Goal: Information Seeking & Learning: Learn about a topic

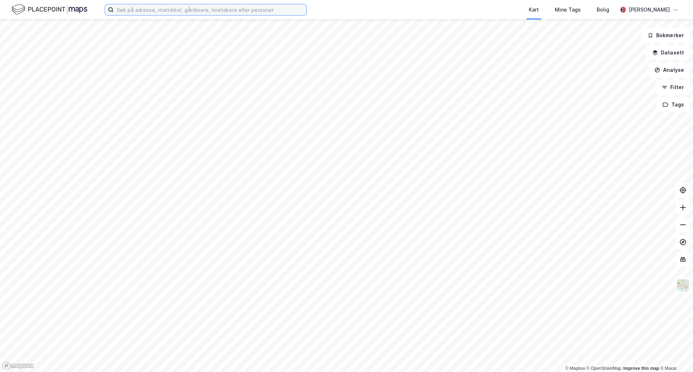
click at [196, 10] on input at bounding box center [210, 9] width 193 height 11
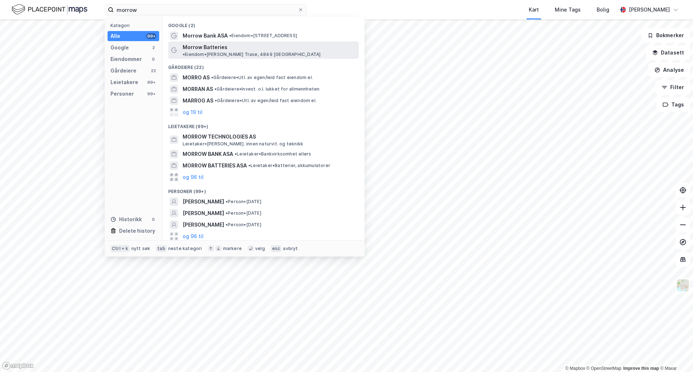
click at [204, 46] on span "Morrow Batteries" at bounding box center [205, 47] width 45 height 9
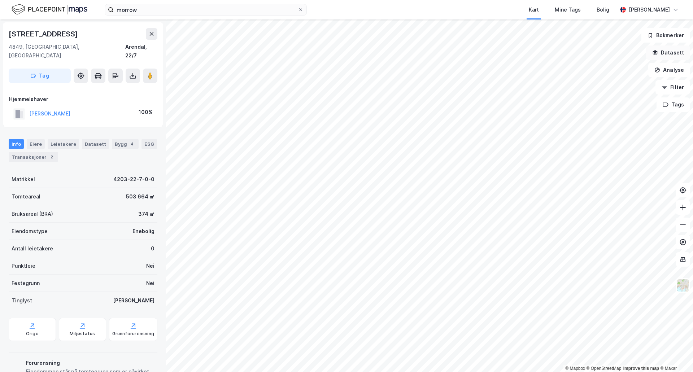
click at [666, 55] on button "Datasett" at bounding box center [668, 52] width 44 height 14
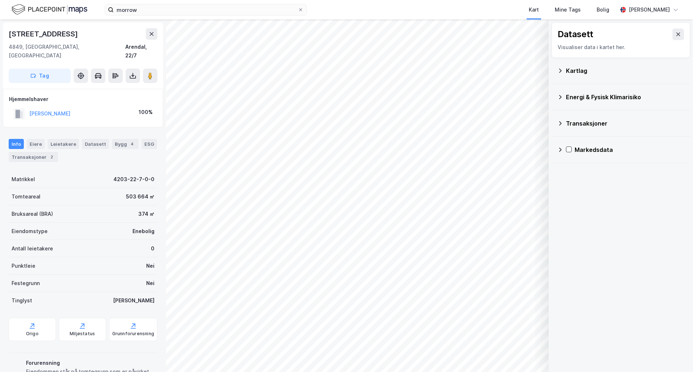
click at [585, 72] on div "Kartlag" at bounding box center [625, 70] width 118 height 9
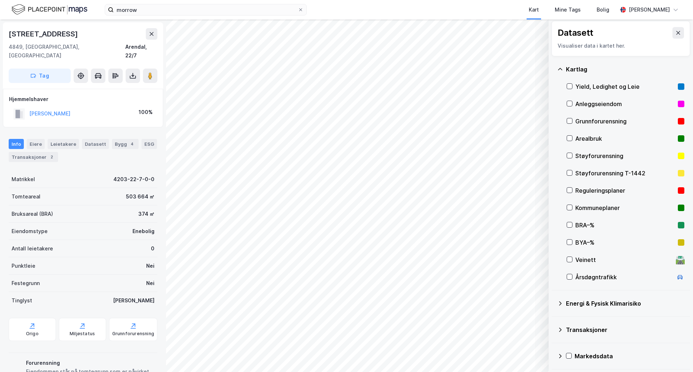
scroll to position [2, 0]
click at [675, 31] on icon at bounding box center [678, 33] width 6 height 6
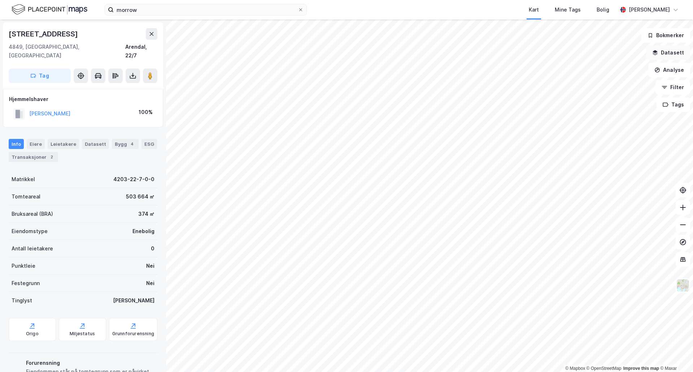
click at [679, 51] on button "Datasett" at bounding box center [668, 52] width 44 height 14
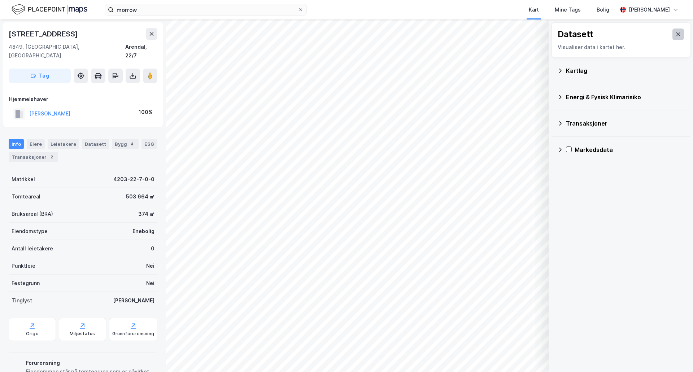
click at [675, 36] on icon at bounding box center [678, 34] width 6 height 6
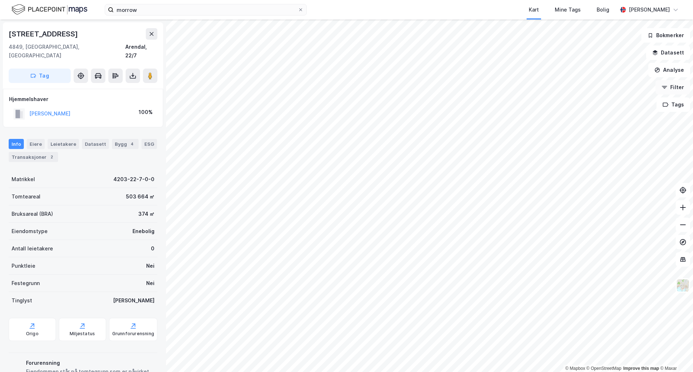
click at [675, 91] on button "Filter" at bounding box center [672, 87] width 35 height 14
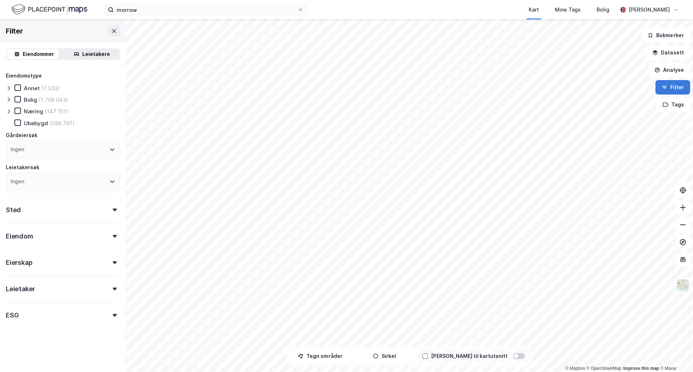
click at [679, 88] on button "Filter" at bounding box center [672, 87] width 35 height 14
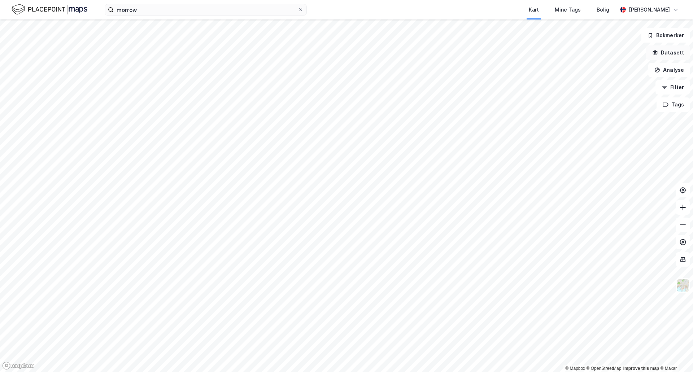
click at [673, 58] on button "Datasett" at bounding box center [668, 52] width 44 height 14
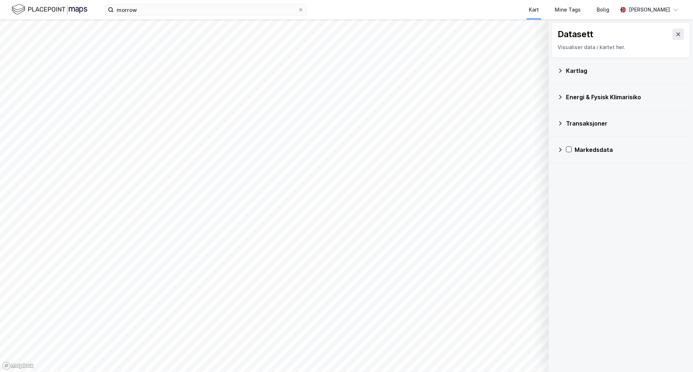
click at [572, 71] on div "Kartlag" at bounding box center [625, 70] width 118 height 9
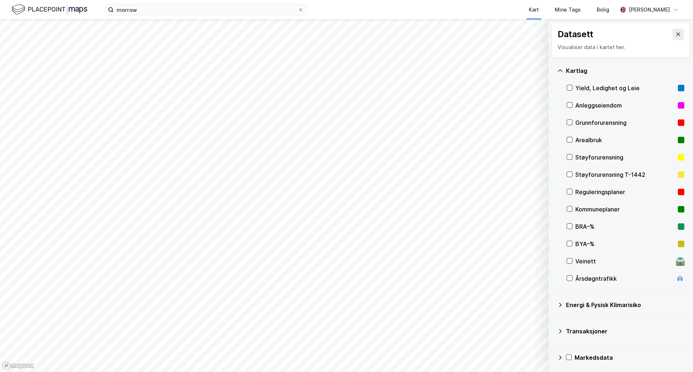
drag, startPoint x: 576, startPoint y: 191, endPoint x: 593, endPoint y: 202, distance: 19.7
click at [577, 191] on div "Reguleringsplaner" at bounding box center [625, 192] width 100 height 9
click at [568, 210] on icon at bounding box center [569, 208] width 5 height 5
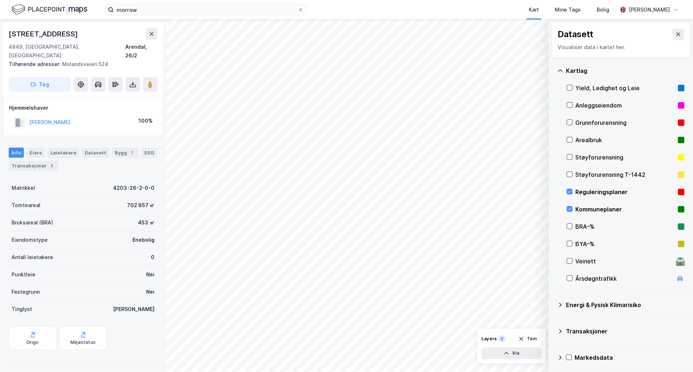
click at [592, 208] on div "Kommuneplaner" at bounding box center [625, 209] width 100 height 9
click at [581, 193] on div "Reguleringsplaner" at bounding box center [625, 192] width 100 height 9
click at [575, 212] on div "Kommuneplaner" at bounding box center [626, 209] width 118 height 17
click at [575, 192] on div "Reguleringsplaner" at bounding box center [626, 191] width 118 height 17
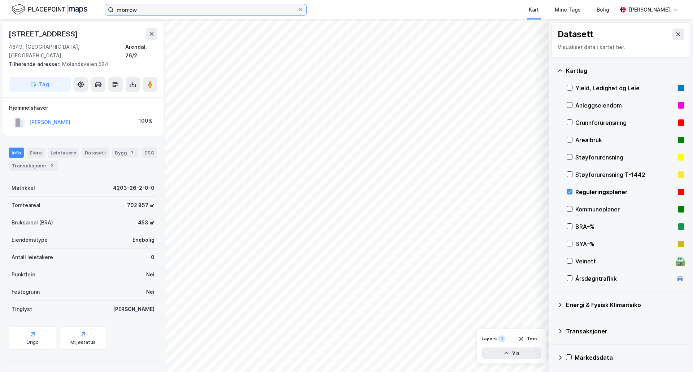
drag, startPoint x: 139, startPoint y: 12, endPoint x: 76, endPoint y: -1, distance: 64.2
click at [76, 0] on html "morrow Kart Mine Tags Bolig [PERSON_NAME] © Mapbox © OpenStreetMap Improve this…" at bounding box center [346, 186] width 693 height 372
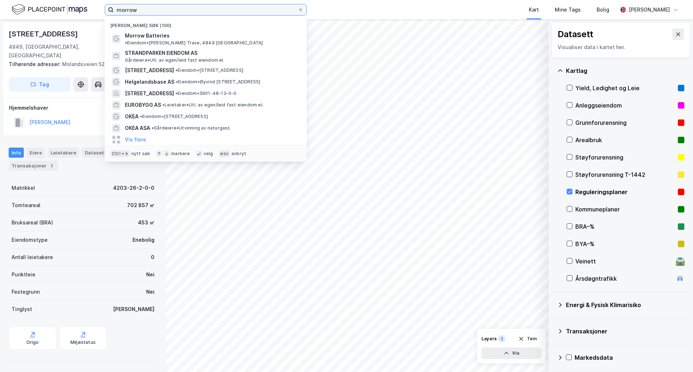
paste input "1.1 Otra Holding AS"
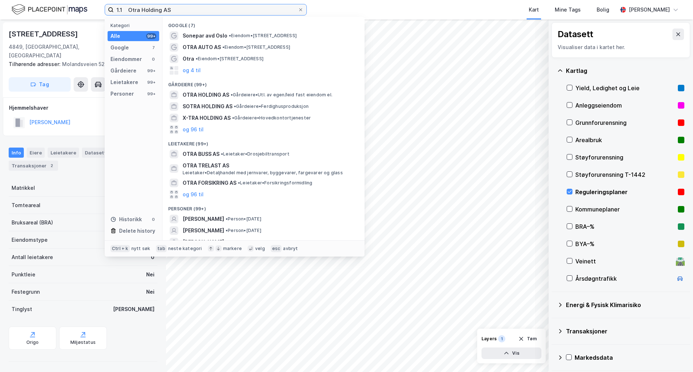
drag, startPoint x: 128, startPoint y: 11, endPoint x: 107, endPoint y: 10, distance: 21.0
click at [107, 10] on label "1.1 Otra Holding AS" at bounding box center [206, 10] width 202 height 12
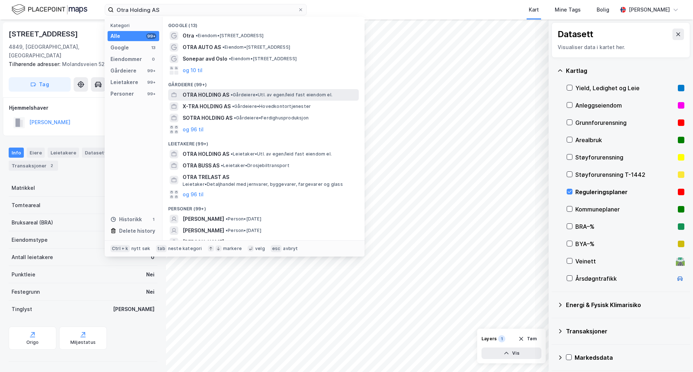
click at [201, 92] on span "OTRA HOLDING AS" at bounding box center [206, 95] width 47 height 9
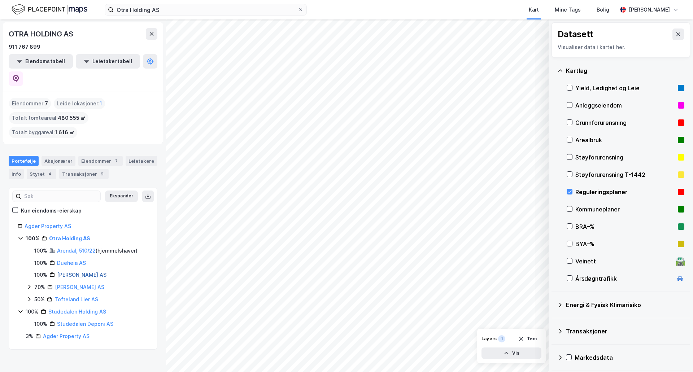
click at [84, 272] on link "[PERSON_NAME] AS" at bounding box center [81, 275] width 49 height 6
drag, startPoint x: 183, startPoint y: 11, endPoint x: 45, endPoint y: -12, distance: 139.8
click at [45, 0] on html "Otra Holding AS Kart Mine Tags Bolig [PERSON_NAME] © Mapbox © OpenStreetMap Imp…" at bounding box center [346, 186] width 693 height 372
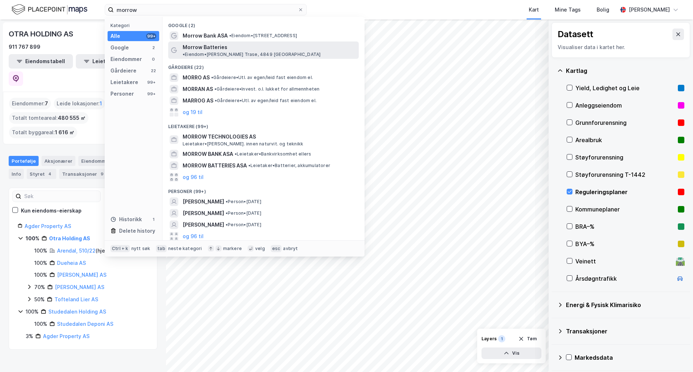
click at [196, 45] on span "Morrow Batteries" at bounding box center [205, 47] width 45 height 9
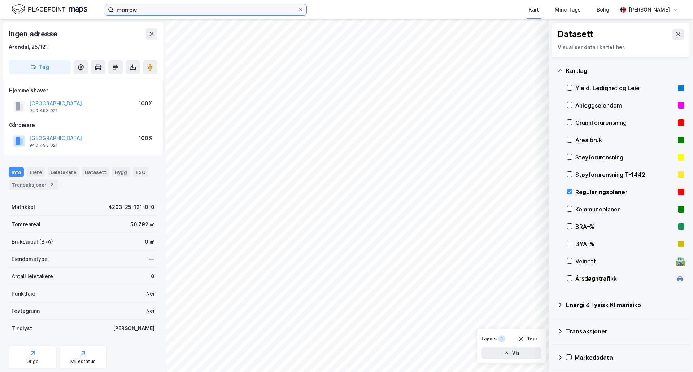
click at [145, 11] on input "morrow" at bounding box center [206, 9] width 184 height 11
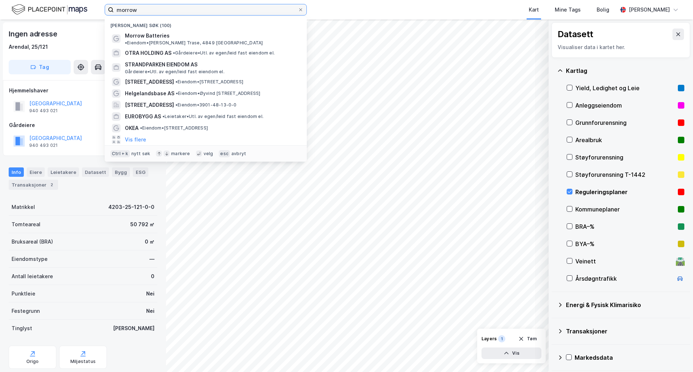
click at [145, 11] on input "morrow" at bounding box center [206, 9] width 184 height 11
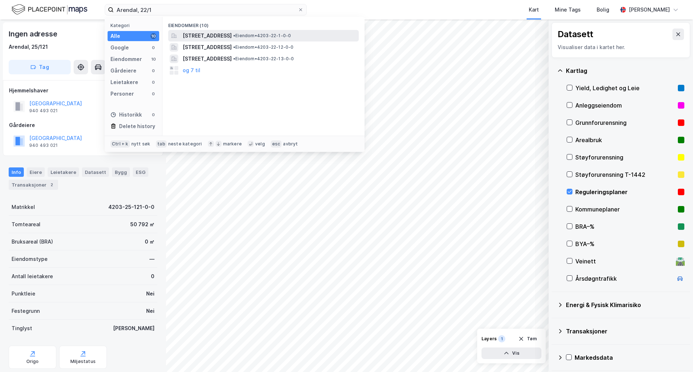
click at [204, 37] on span "[STREET_ADDRESS]" at bounding box center [207, 35] width 49 height 9
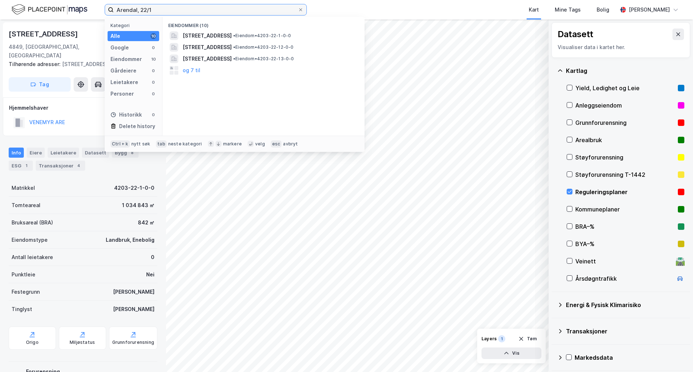
click at [165, 10] on input "Arendal, 22/1" at bounding box center [206, 9] width 184 height 11
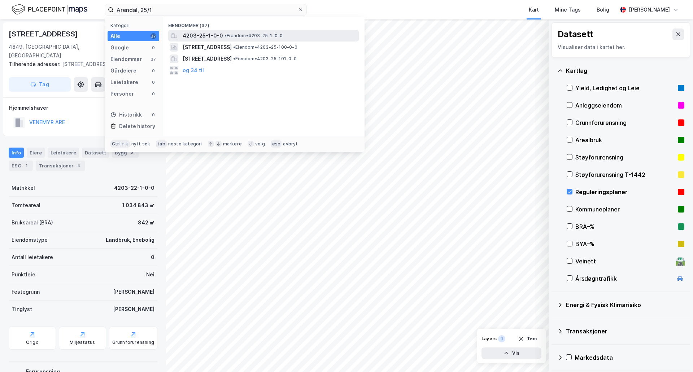
click at [213, 40] on div "4203-25-1-0-0 • Eiendom • 4203-25-1-0-0" at bounding box center [263, 36] width 191 height 12
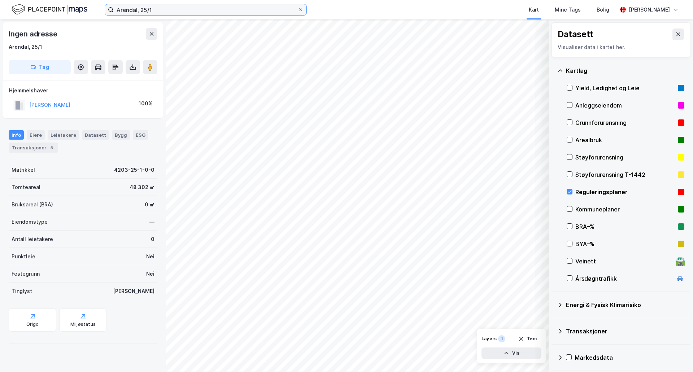
click at [148, 9] on input "Arendal, 25/1" at bounding box center [206, 9] width 184 height 11
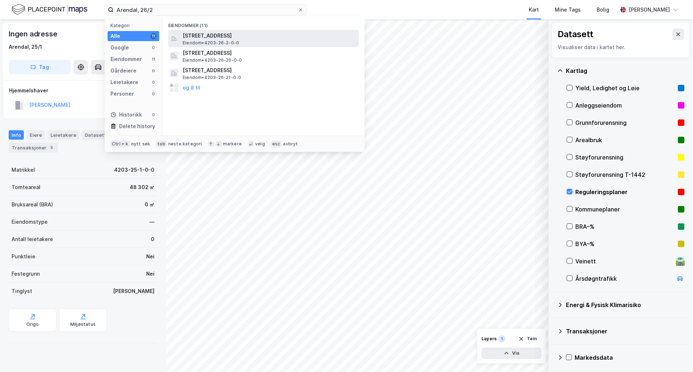
click at [252, 41] on div "[STREET_ADDRESS] Eiendom • 4203-26-2-0-0" at bounding box center [270, 38] width 175 height 14
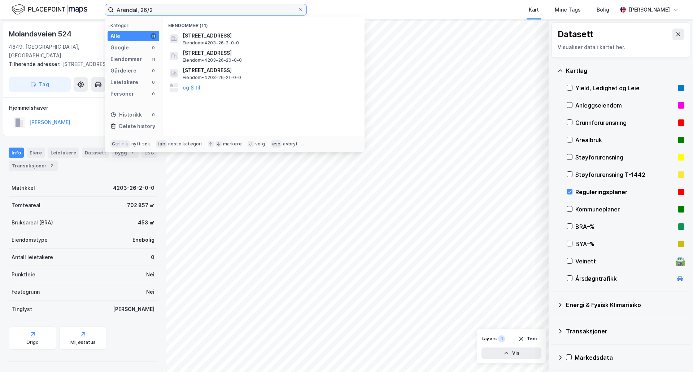
drag, startPoint x: 152, startPoint y: 9, endPoint x: 133, endPoint y: 10, distance: 18.8
click at [133, 10] on input "Arendal, 26/2" at bounding box center [206, 9] width 184 height 11
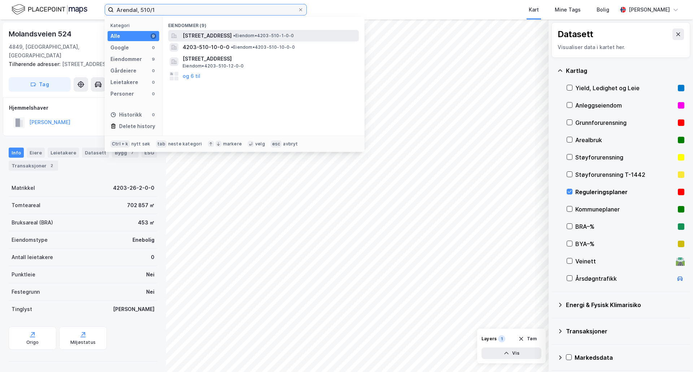
type input "Arendal, 510/1"
click at [195, 34] on span "[STREET_ADDRESS]" at bounding box center [207, 35] width 49 height 9
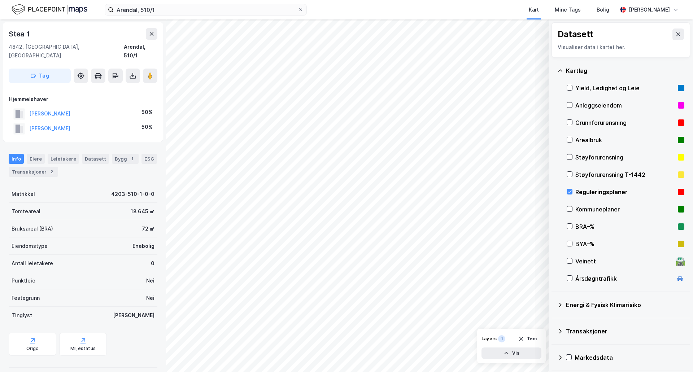
click at [590, 191] on div "Reguleringsplaner" at bounding box center [625, 192] width 100 height 9
click at [523, 358] on button "Vis" at bounding box center [511, 354] width 60 height 12
click at [510, 338] on icon at bounding box center [508, 337] width 5 height 3
click at [518, 341] on button at bounding box center [521, 338] width 12 height 12
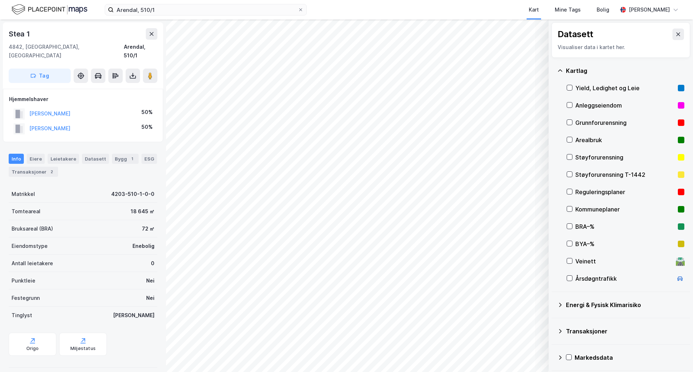
click at [582, 194] on div "Reguleringsplaner" at bounding box center [625, 192] width 100 height 9
click at [499, 354] on button "Vis" at bounding box center [511, 354] width 60 height 12
